Goal: Task Accomplishment & Management: Complete application form

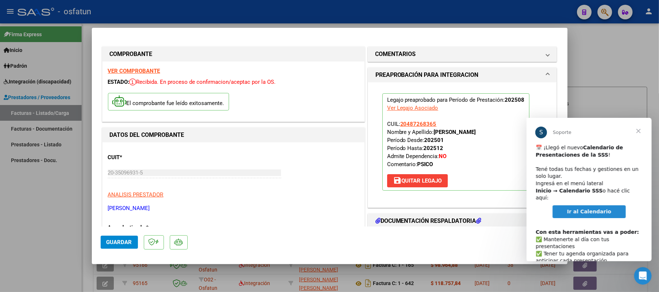
scroll to position [97, 0]
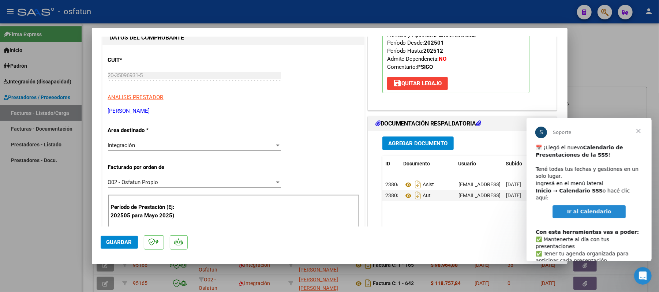
click at [105, 240] on button "Guardar" at bounding box center [119, 242] width 37 height 13
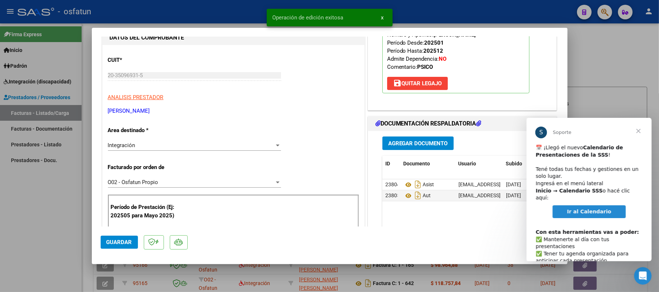
click at [598, 68] on div at bounding box center [329, 146] width 659 height 292
type input "$ 0,00"
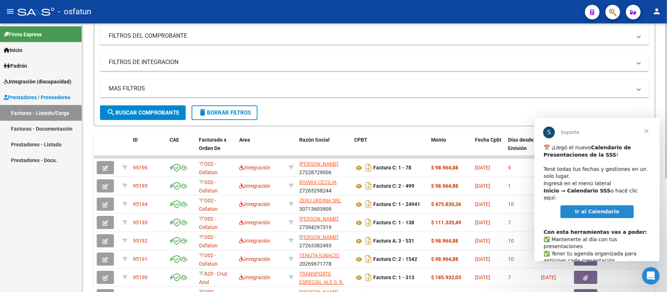
scroll to position [146, 0]
